Goal: Task Accomplishment & Management: Complete application form

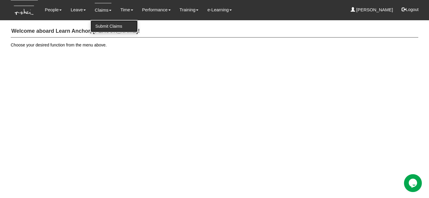
click at [105, 26] on link "Submit Claims" at bounding box center [114, 26] width 47 height 12
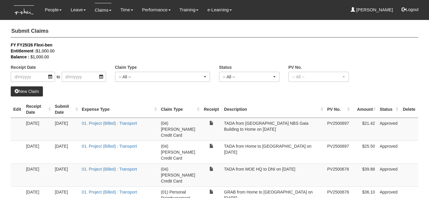
select select "50"
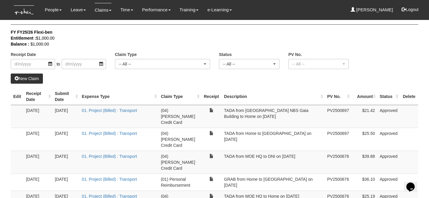
scroll to position [16, 0]
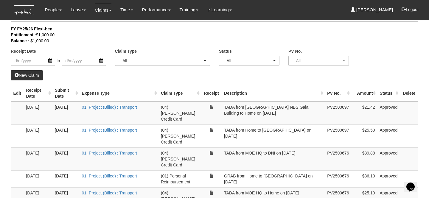
click at [37, 74] on link "New Claim" at bounding box center [27, 75] width 32 height 10
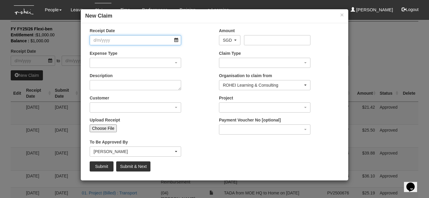
click at [113, 43] on input "Receipt Date" at bounding box center [135, 40] width 91 height 10
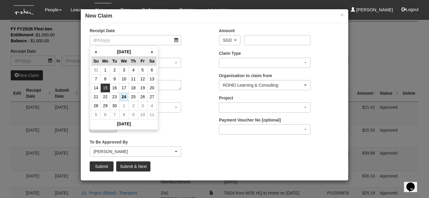
click at [107, 90] on td "15" at bounding box center [105, 87] width 9 height 9
type input "[DATE]"
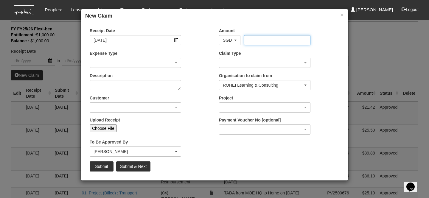
click at [267, 38] on input "Amount" at bounding box center [277, 40] width 66 height 10
type input "21.83"
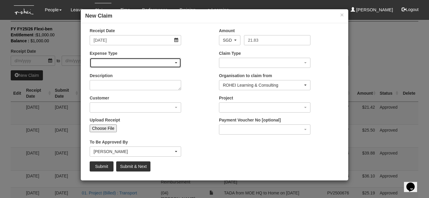
click at [125, 65] on div "button" at bounding box center [135, 63] width 91 height 10
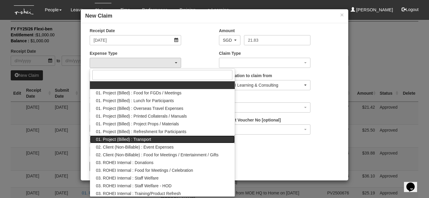
click at [148, 140] on span "01. Project (Billed) : Transport" at bounding box center [123, 139] width 55 height 6
select select "135"
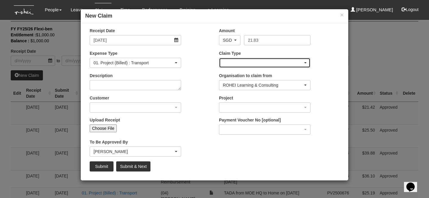
click at [233, 67] on div "button" at bounding box center [264, 63] width 91 height 10
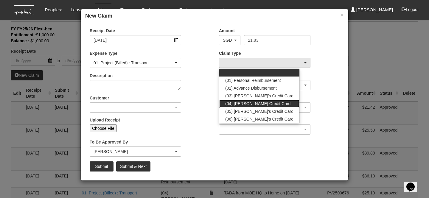
click at [244, 101] on span "(04) [PERSON_NAME] Credit Card" at bounding box center [257, 104] width 65 height 6
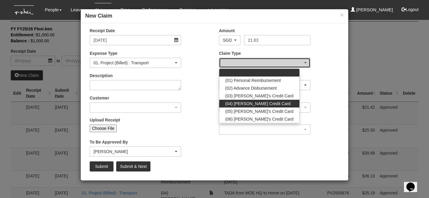
select select "16"
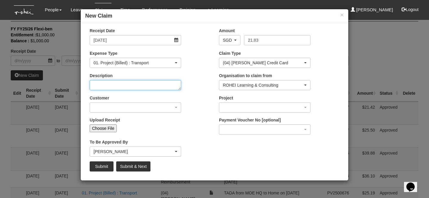
click at [147, 89] on textarea "Description" at bounding box center [135, 85] width 91 height 10
type textarea "TADA from Home to DNI on [DATE]"
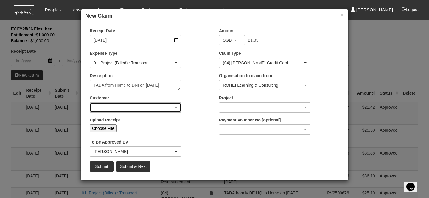
click at [150, 108] on div "button" at bounding box center [135, 108] width 91 height 10
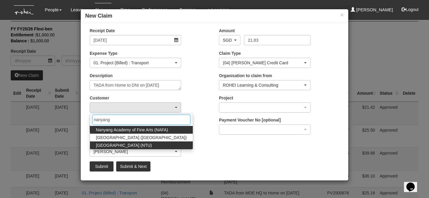
type input "nanyang"
click at [152, 143] on span "[GEOGRAPHIC_DATA] (NTU)" at bounding box center [124, 145] width 56 height 6
select select "59"
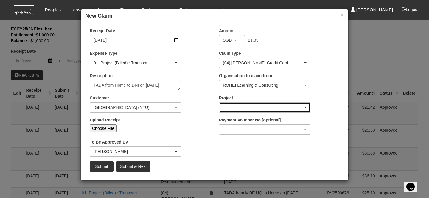
click at [236, 105] on div "button" at bounding box center [264, 108] width 91 height 10
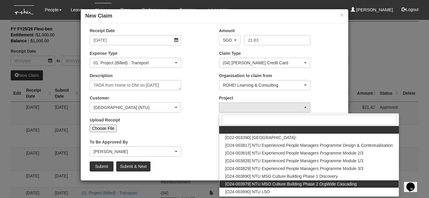
click at [261, 183] on span "[O24-003979] NTU MSO Culture Building Phase 2 OrgWide Cascading" at bounding box center [290, 184] width 131 height 6
select select "2613"
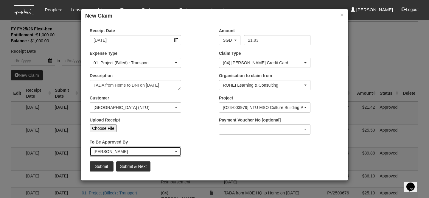
click at [122, 152] on div "[PERSON_NAME]" at bounding box center [134, 152] width 80 height 6
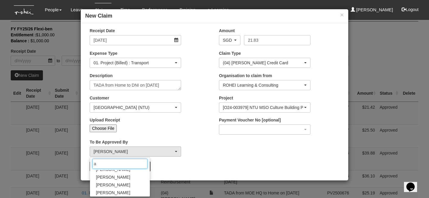
scroll to position [0, 0]
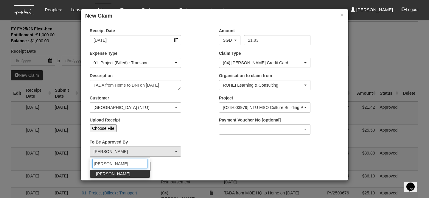
type input "[PERSON_NAME]"
click at [109, 175] on span "[PERSON_NAME]" at bounding box center [113, 174] width 34 height 6
select select "bab5243c-beed-41fc-b362-49a7e6e66dc1"
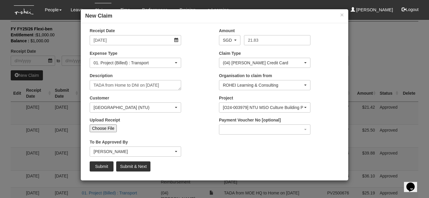
click at [106, 129] on input "Choose File" at bounding box center [103, 128] width 27 height 8
type input "C:\fakepath\[DATE] NTU.png"
type input "Choose Another File"
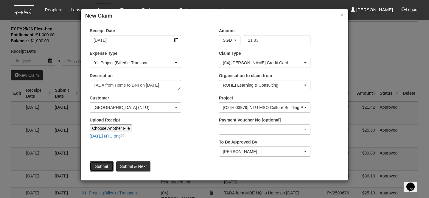
click at [102, 170] on input "Submit" at bounding box center [102, 166] width 24 height 10
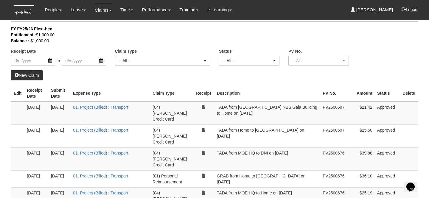
select select "50"
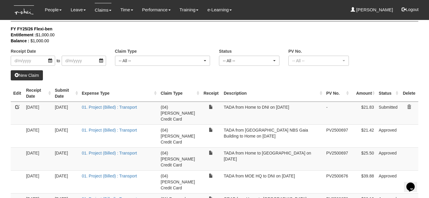
click at [34, 74] on link "New Claim" at bounding box center [27, 75] width 32 height 10
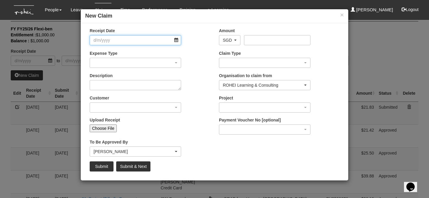
click at [117, 44] on input "Receipt Date" at bounding box center [135, 40] width 91 height 10
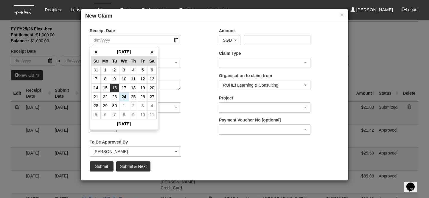
click at [117, 87] on td "16" at bounding box center [114, 87] width 9 height 9
type input "[DATE]"
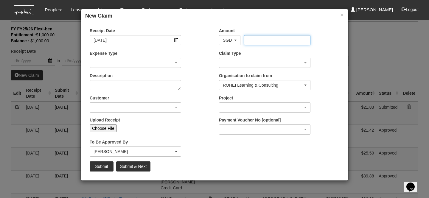
click at [258, 41] on input "Amount" at bounding box center [277, 40] width 66 height 10
type input "28.46"
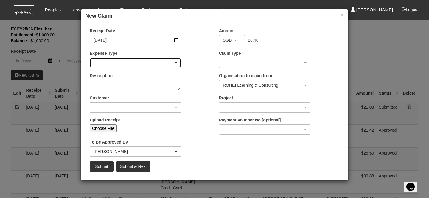
click at [153, 67] on div "button" at bounding box center [135, 63] width 91 height 10
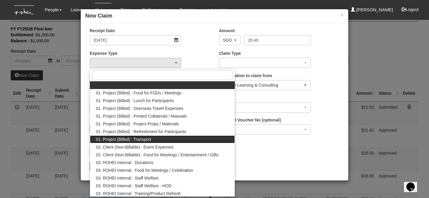
click at [149, 139] on span "01. Project (Billed) : Transport" at bounding box center [123, 139] width 55 height 6
select select "135"
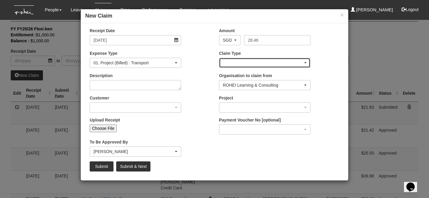
click at [234, 67] on div "button" at bounding box center [264, 63] width 91 height 10
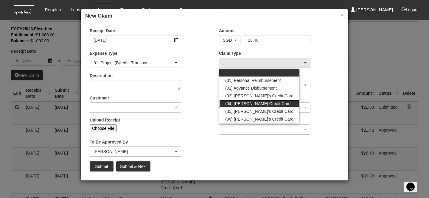
click at [244, 103] on span "(04) [PERSON_NAME] Credit Card" at bounding box center [257, 104] width 65 height 6
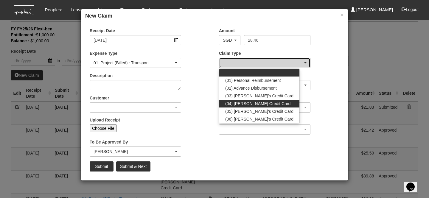
select select "16"
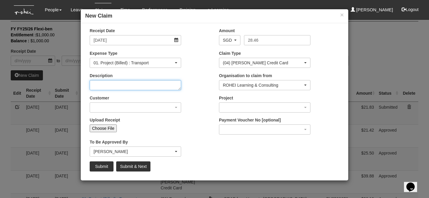
click at [140, 88] on textarea "Description" at bounding box center [135, 85] width 91 height 10
type textarea "[PERSON_NAME] from Home to"
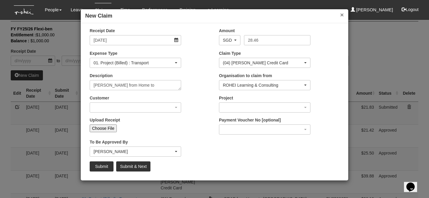
click at [340, 17] on button "×" at bounding box center [342, 15] width 4 height 6
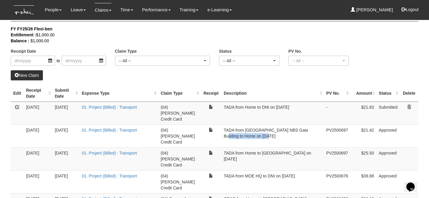
drag, startPoint x: 246, startPoint y: 123, endPoint x: 287, endPoint y: 126, distance: 41.2
click at [287, 126] on td "TADA from [GEOGRAPHIC_DATA] NBS Gaia Building to Home on [DATE]" at bounding box center [272, 135] width 102 height 23
copy td "NTU NBS Gaia Building"
click at [39, 76] on link "New Claim" at bounding box center [27, 75] width 32 height 10
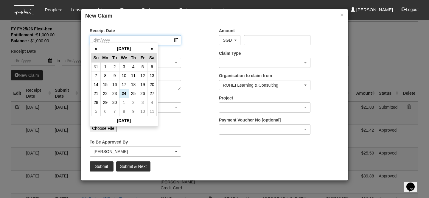
click at [148, 35] on input "Receipt Date" at bounding box center [135, 40] width 91 height 10
click at [115, 85] on td "16" at bounding box center [114, 84] width 9 height 9
type input "[DATE]"
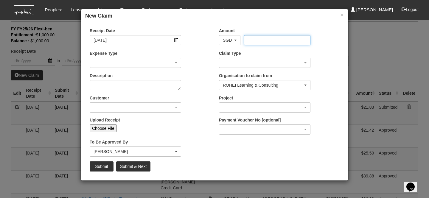
click at [251, 43] on input "Amount" at bounding box center [277, 40] width 66 height 10
type input "28.46"
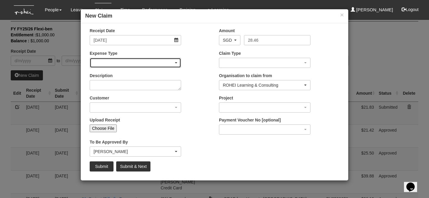
click at [108, 61] on div "button" at bounding box center [135, 63] width 91 height 10
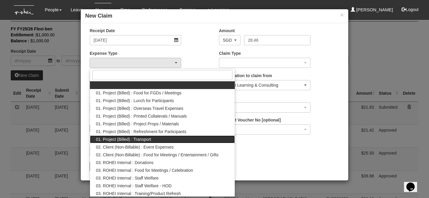
click at [136, 141] on span "01. Project (Billed) : Transport" at bounding box center [123, 139] width 55 height 6
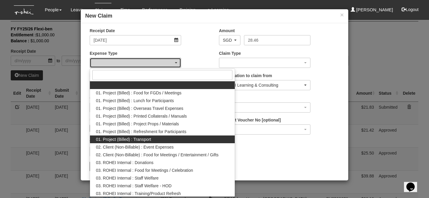
select select "135"
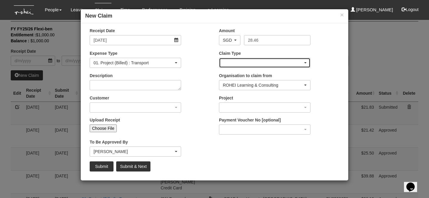
click at [244, 64] on div "button" at bounding box center [264, 63] width 91 height 10
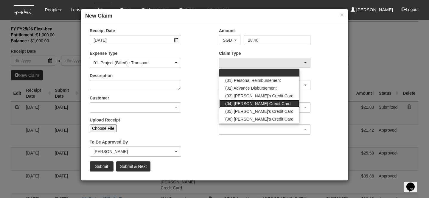
click at [242, 106] on link "(04) [PERSON_NAME] Credit Card" at bounding box center [259, 104] width 80 height 8
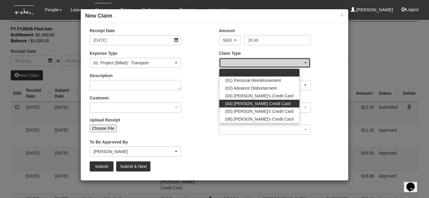
select select "16"
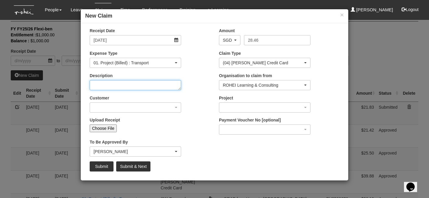
click at [128, 88] on textarea "Description" at bounding box center [135, 85] width 91 height 10
type textarea "t"
paste textarea "NTU NBS Gaia Building"
type textarea "TADA from Home to [GEOGRAPHIC_DATA] on [DATE]"
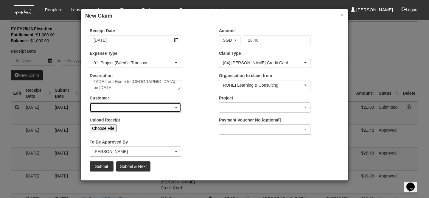
click at [163, 105] on div "button" at bounding box center [135, 108] width 91 height 10
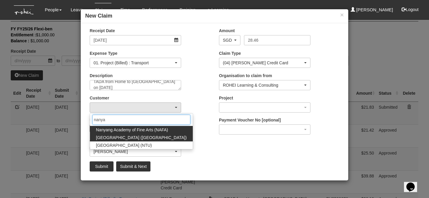
type input "nanya"
click at [138, 137] on span "[GEOGRAPHIC_DATA] ([GEOGRAPHIC_DATA])" at bounding box center [141, 138] width 91 height 6
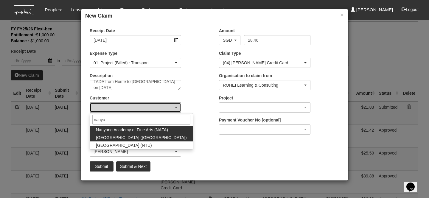
select select "40"
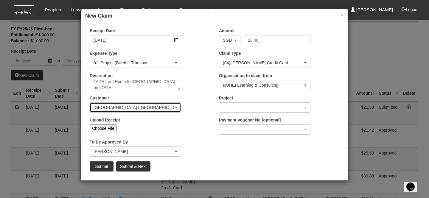
click at [150, 110] on div "[GEOGRAPHIC_DATA] ([GEOGRAPHIC_DATA])" at bounding box center [134, 108] width 80 height 6
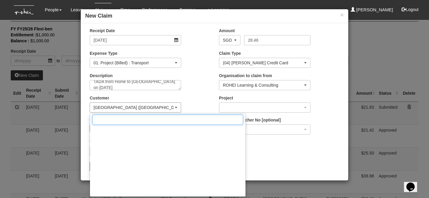
scroll to position [3352, 0]
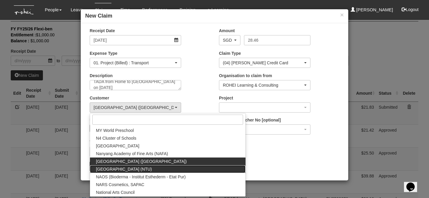
click at [140, 169] on span "[GEOGRAPHIC_DATA] (NTU)" at bounding box center [124, 169] width 56 height 6
select select "59"
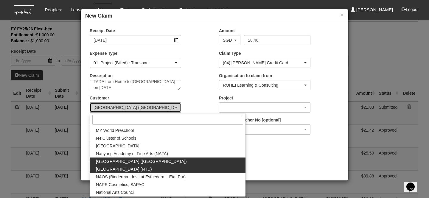
scroll to position [0, 0]
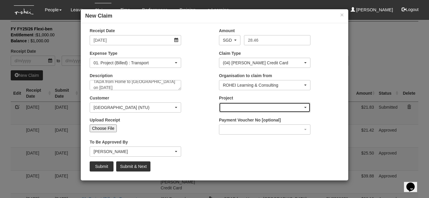
click at [229, 105] on div "button" at bounding box center [264, 108] width 91 height 10
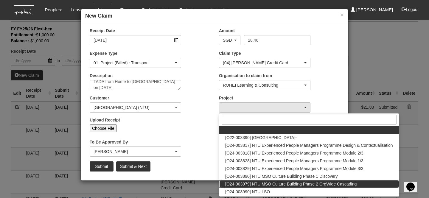
click at [250, 185] on span "[O24-003979] NTU MSO Culture Building Phase 2 OrgWide Cascading" at bounding box center [290, 184] width 131 height 6
select select "2613"
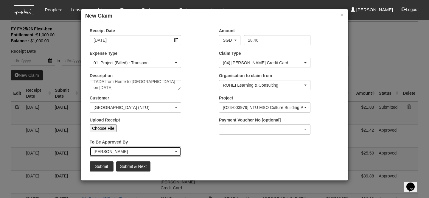
click at [112, 147] on div "[PERSON_NAME]" at bounding box center [135, 152] width 91 height 10
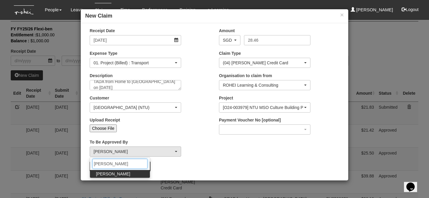
type input "[PERSON_NAME]"
click at [109, 173] on span "[PERSON_NAME]" at bounding box center [113, 174] width 34 height 6
select select "bab5243c-beed-41fc-b362-49a7e6e66dc1"
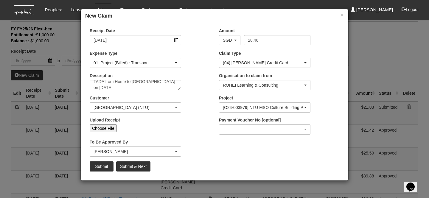
click at [102, 130] on input "Choose File" at bounding box center [103, 128] width 27 height 8
type input "C:\fakepath\[DATE] NTU.png"
type input "Choose Another File"
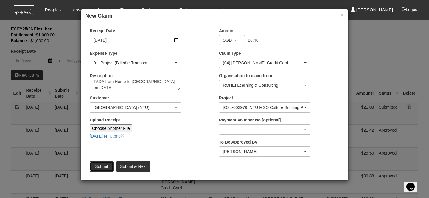
click at [107, 165] on input "Submit" at bounding box center [102, 166] width 24 height 10
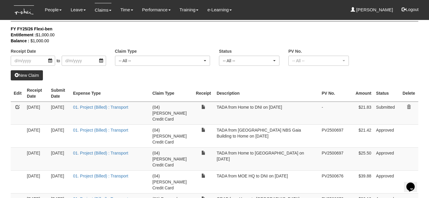
select select "50"
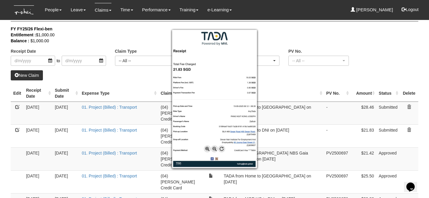
click at [279, 85] on div at bounding box center [214, 99] width 429 height 198
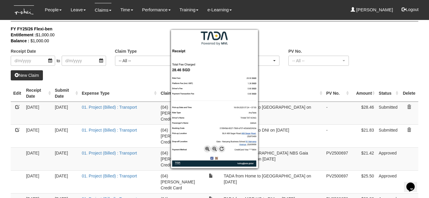
click at [279, 77] on div at bounding box center [214, 99] width 429 height 198
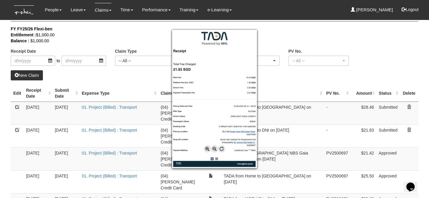
click at [93, 124] on div at bounding box center [214, 99] width 429 height 198
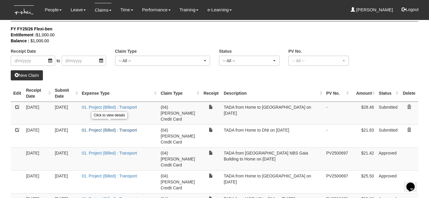
click at [107, 128] on link "01. Project (Billed) : Transport" at bounding box center [109, 130] width 55 height 5
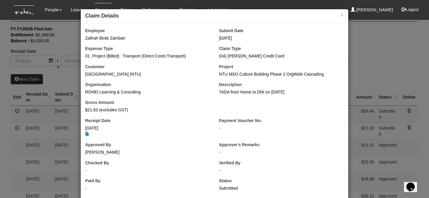
click at [56, 119] on div "× Claim Details Employee Zafirah Binte Zambari Submit Date [DATE] Expense Type …" at bounding box center [214, 99] width 429 height 198
click at [342, 16] on button "×" at bounding box center [342, 15] width 4 height 6
